Goal: Check status: Check status

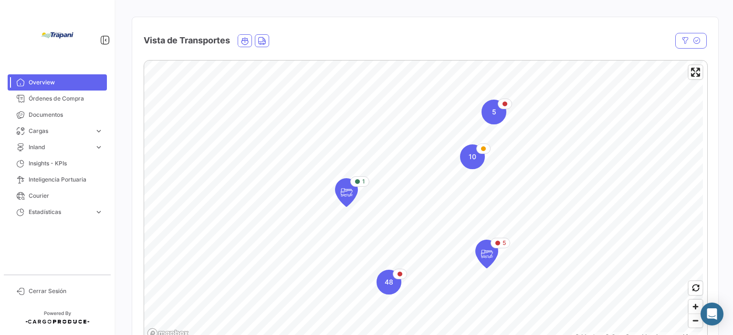
scroll to position [148, 0]
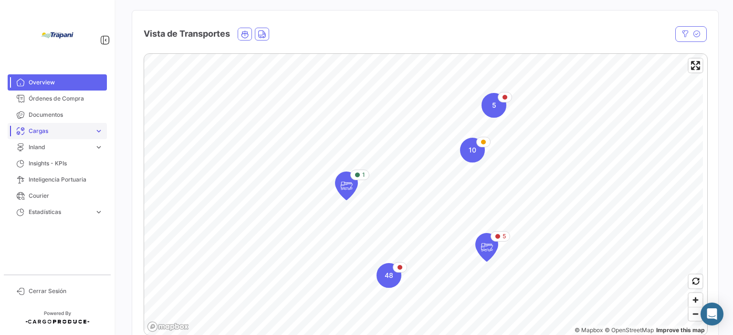
click at [45, 130] on span "Cargas" at bounding box center [60, 131] width 62 height 9
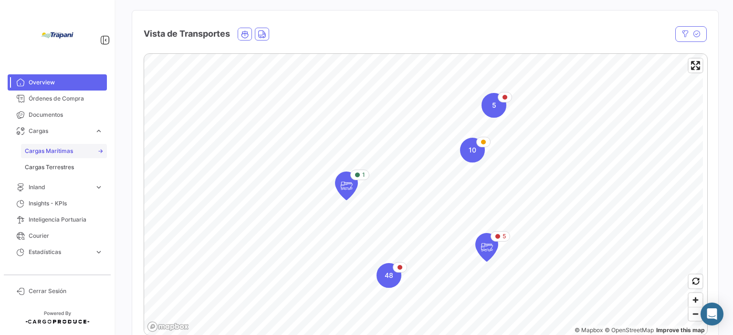
click at [65, 148] on span "Cargas Marítimas" at bounding box center [49, 151] width 48 height 9
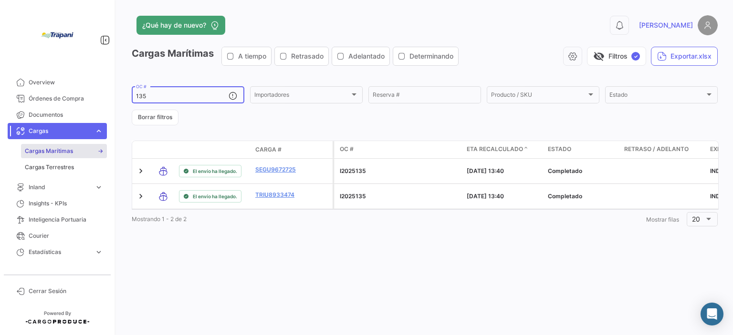
click at [201, 97] on input "135" at bounding box center [182, 96] width 93 height 7
click at [170, 121] on button "Borrar filtros" at bounding box center [155, 118] width 47 height 16
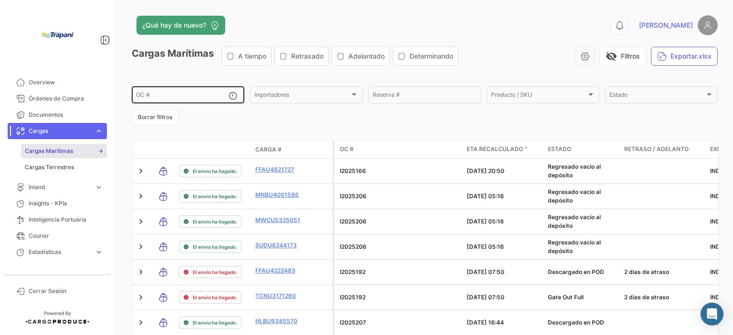
click at [168, 90] on div "OC #" at bounding box center [182, 94] width 93 height 19
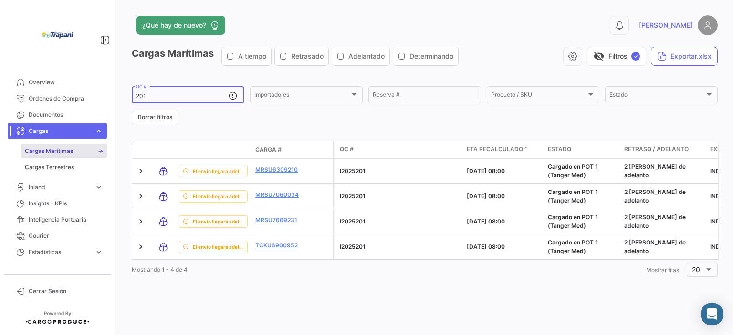
type input "201"
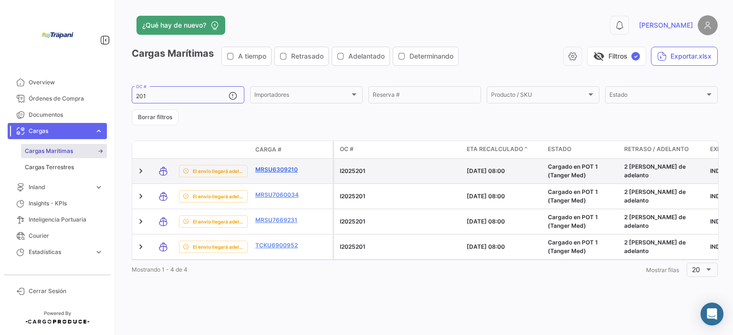
click at [271, 169] on link "MRSU6309210" at bounding box center [280, 170] width 50 height 9
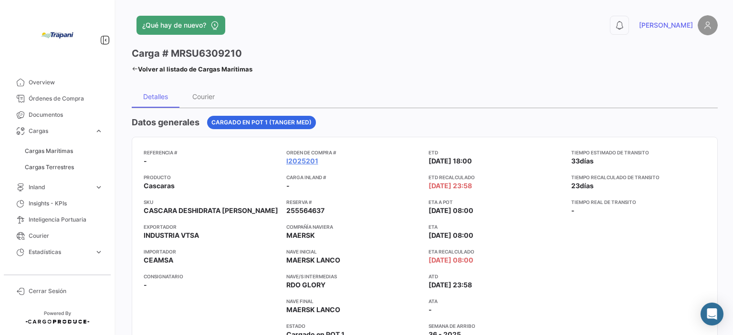
drag, startPoint x: 323, startPoint y: 210, endPoint x: 285, endPoint y: 210, distance: 37.2
click at [286, 210] on span "255564637" at bounding box center [305, 211] width 38 height 10
copy span "255564637"
